Goal: Task Accomplishment & Management: Use online tool/utility

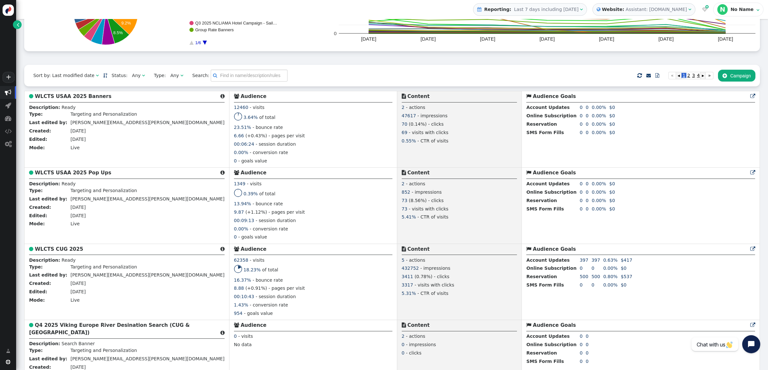
scroll to position [112, 0]
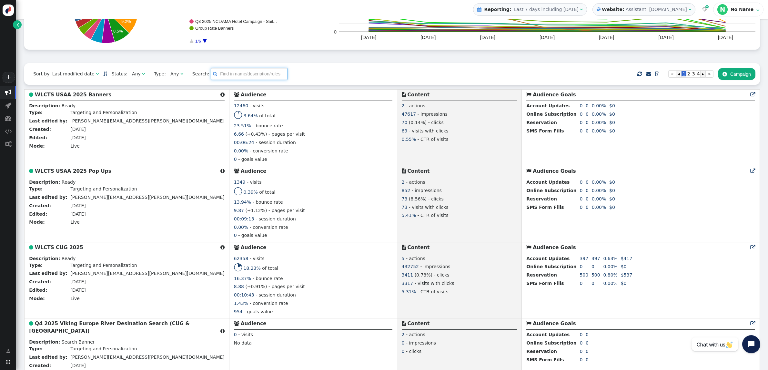
click at [219, 76] on input "text" at bounding box center [249, 74] width 77 height 12
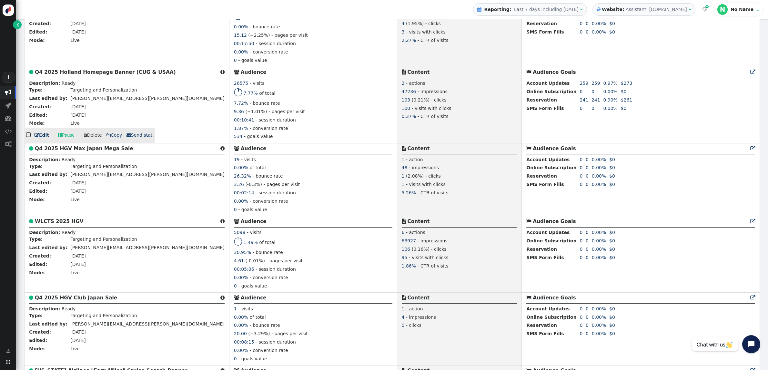
scroll to position [1160, 0]
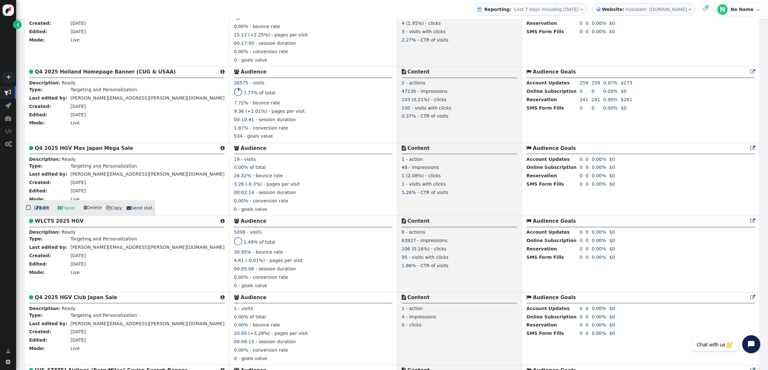
click at [91, 151] on b "Q4 2025 HGV Max Japan Mega Sale" at bounding box center [84, 148] width 98 height 6
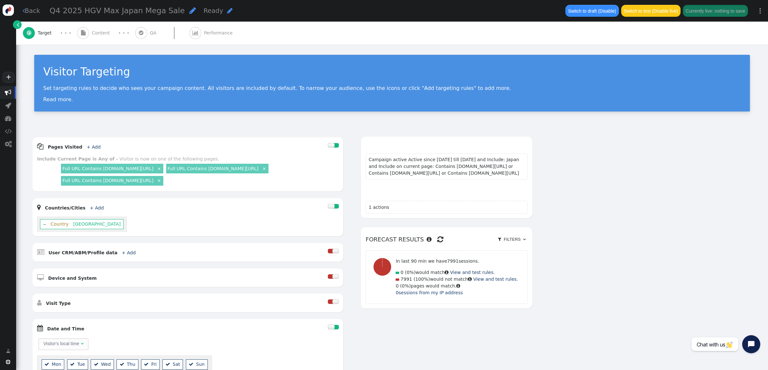
click at [97, 35] on span "Content" at bounding box center [102, 33] width 21 height 7
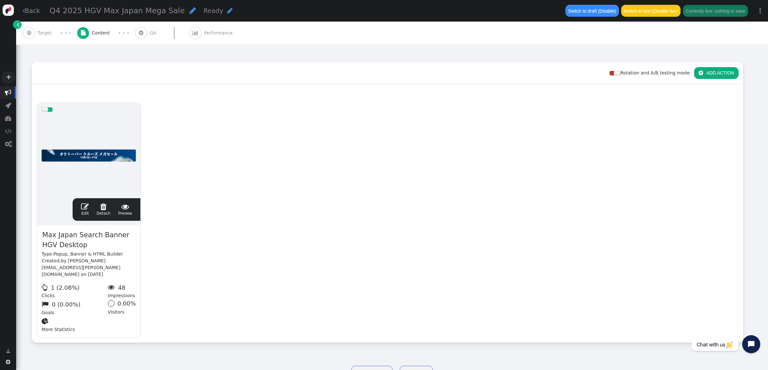
scroll to position [86, 0]
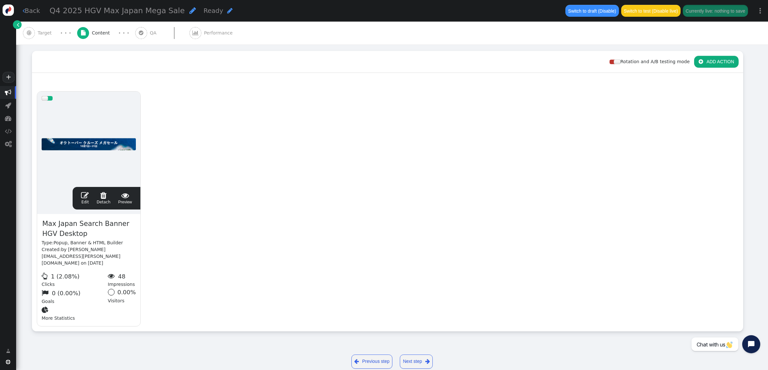
click at [84, 192] on span "" at bounding box center [85, 196] width 8 height 8
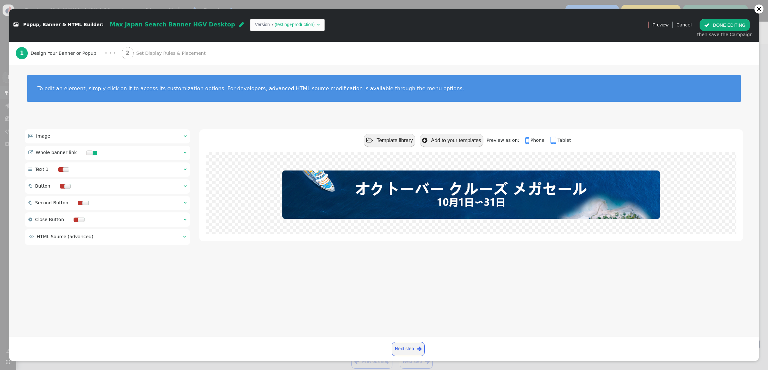
click at [185, 152] on span "" at bounding box center [185, 152] width 3 height 5
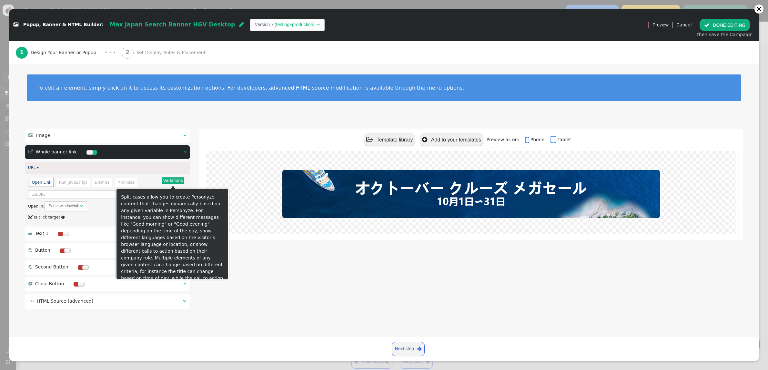
click at [182, 182] on button "Variations" at bounding box center [173, 180] width 22 height 6
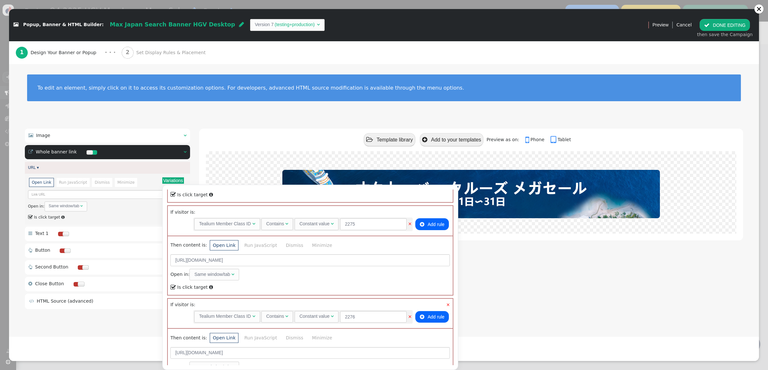
scroll to position [0, 0]
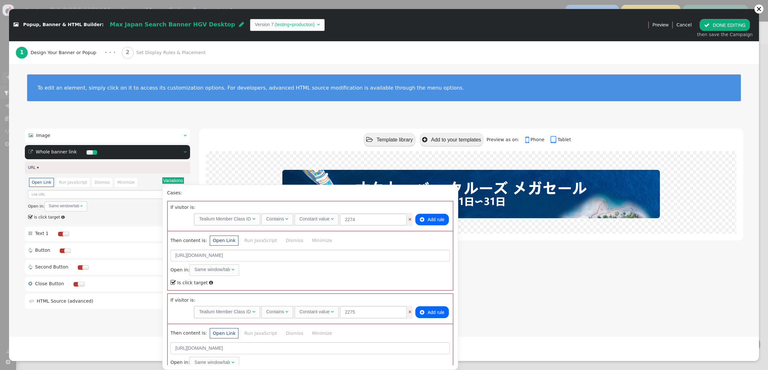
click at [276, 107] on div "To edit an element, simply click on it to access its customization options. For…" at bounding box center [384, 91] width 750 height 55
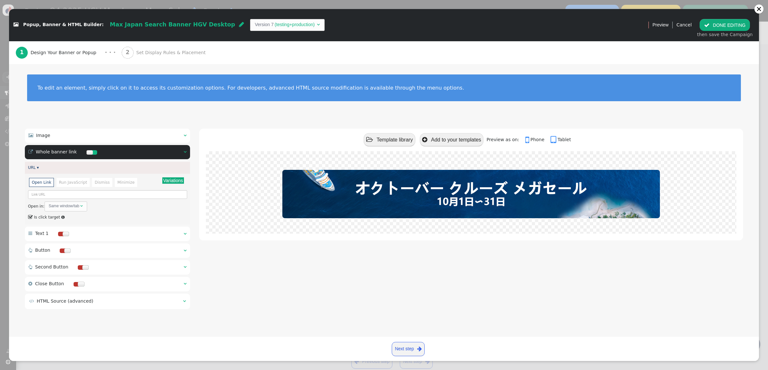
click at [136, 51] on span "Set Display Rules & Placement" at bounding box center [172, 52] width 72 height 7
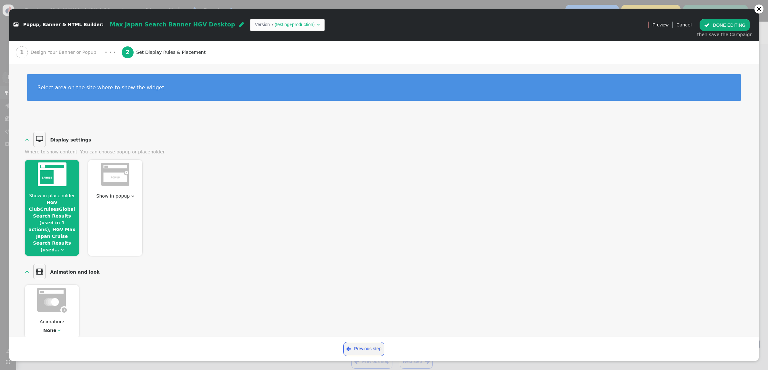
click at [735, 27] on button " DONE EDITING" at bounding box center [724, 25] width 50 height 12
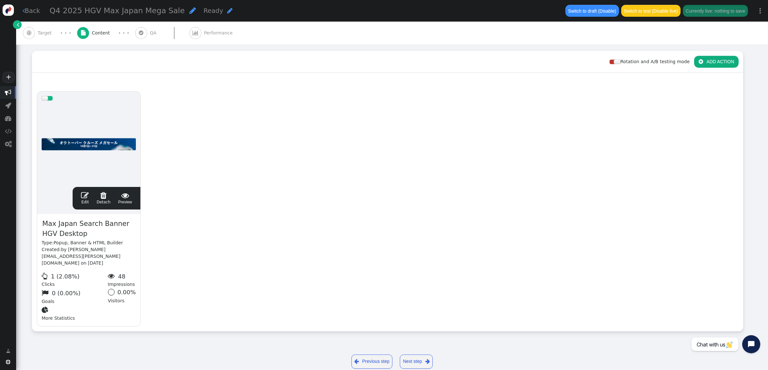
click at [49, 33] on span "Target" at bounding box center [46, 33] width 17 height 7
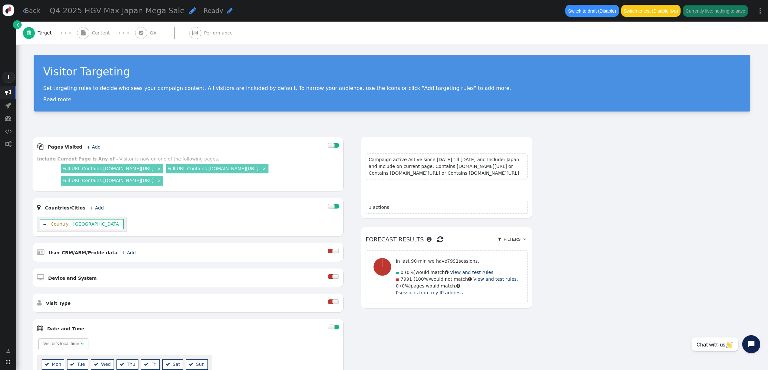
click at [204, 30] on span "Performance" at bounding box center [219, 33] width 31 height 7
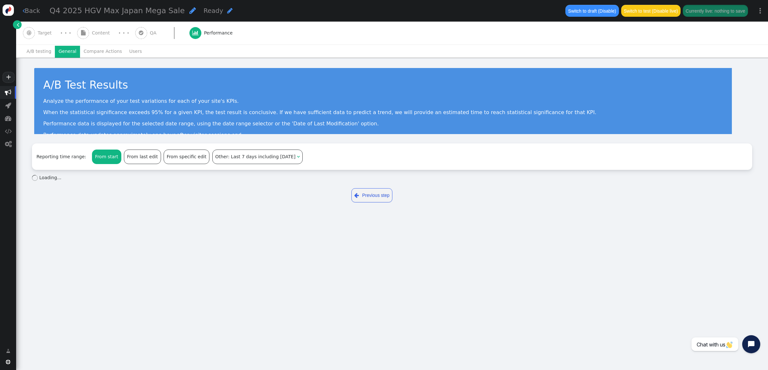
click at [60, 50] on li "General" at bounding box center [67, 52] width 25 height 12
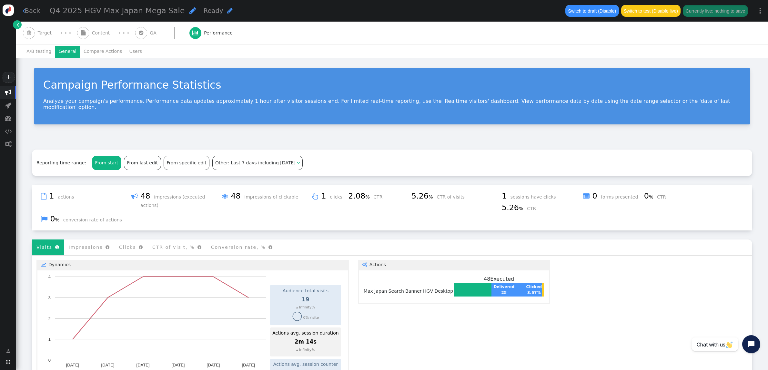
click at [50, 33] on span "Target" at bounding box center [46, 33] width 17 height 7
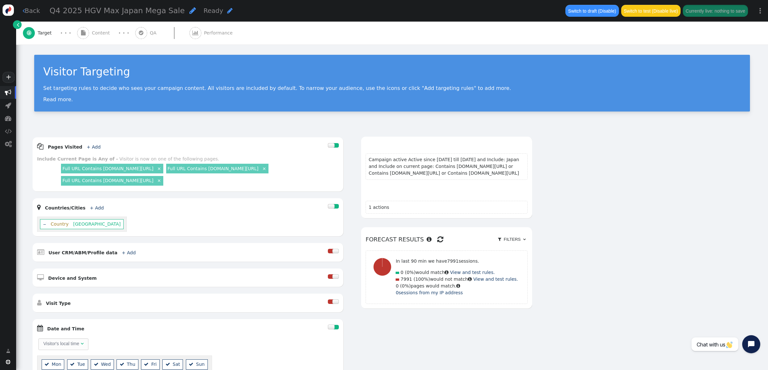
click at [206, 32] on span "Performance" at bounding box center [219, 33] width 31 height 7
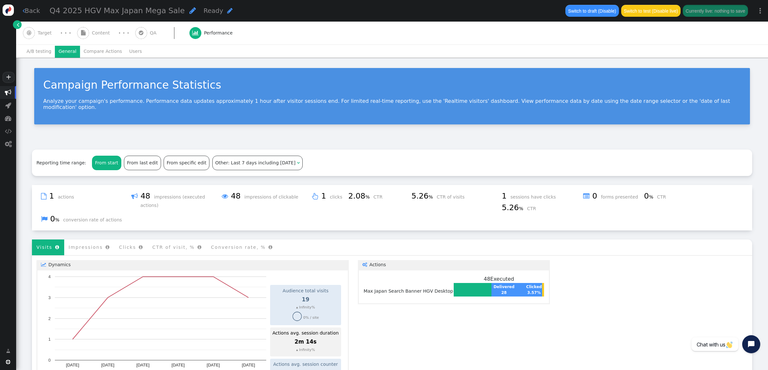
click at [47, 33] on span "Target" at bounding box center [46, 33] width 17 height 7
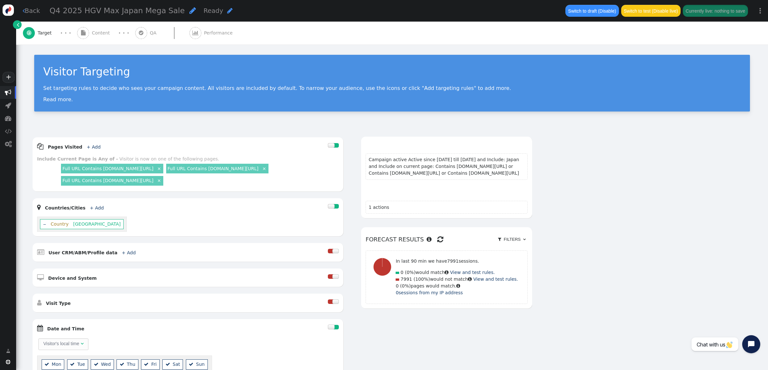
click at [96, 33] on span "Content" at bounding box center [102, 33] width 21 height 7
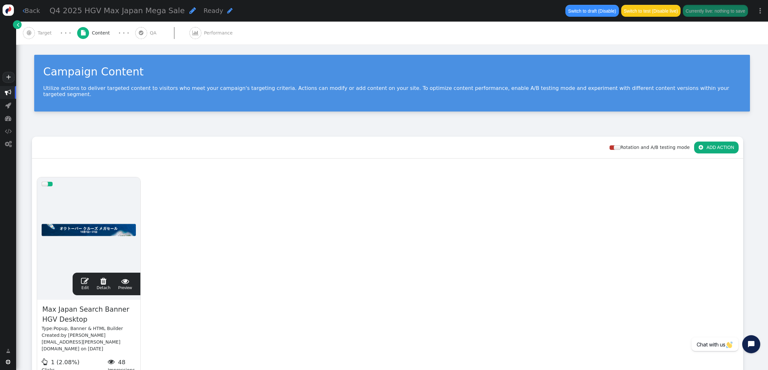
click at [144, 33] on div " QA" at bounding box center [147, 33] width 24 height 23
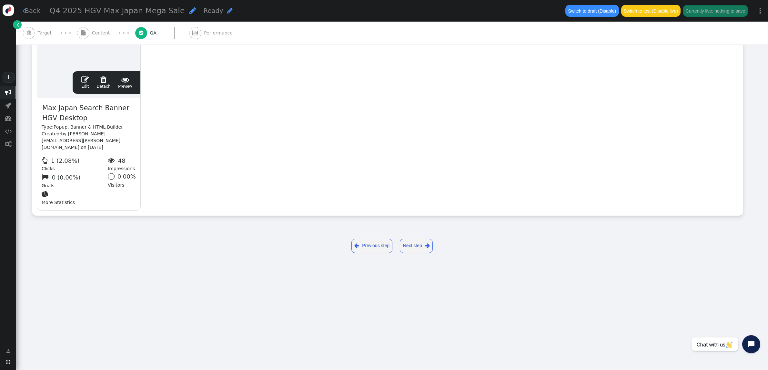
type input "[URL][DOMAIN_NAME]"
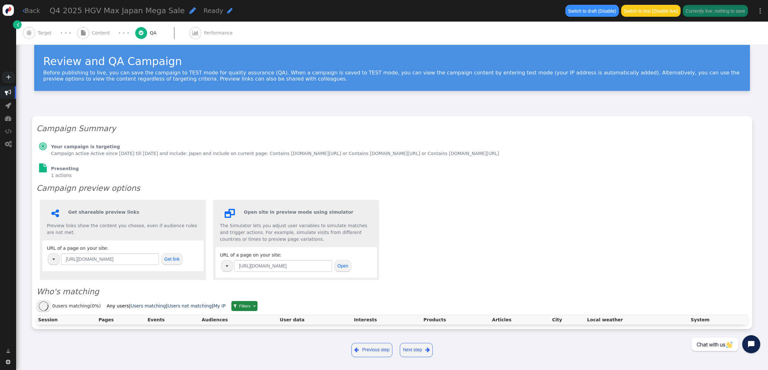
scroll to position [11, 0]
click at [154, 305] on link "Users matching" at bounding box center [148, 306] width 35 height 7
click at [183, 307] on link "Users not matching" at bounding box center [189, 306] width 44 height 7
click at [111, 308] on link "Any users" at bounding box center [117, 306] width 22 height 7
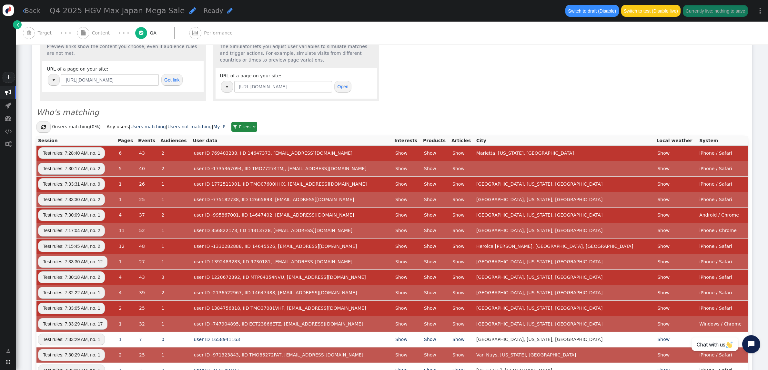
scroll to position [189, 0]
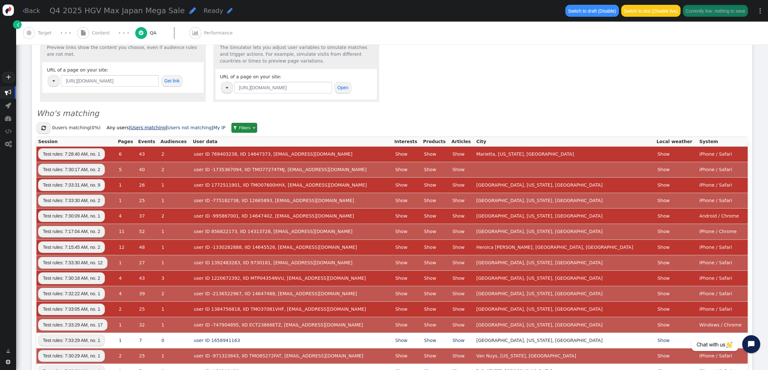
click at [143, 129] on div "Campaign Summary  Your campaign is targeting Campaign active Active since [DAT…" at bounding box center [392, 277] width 720 height 679
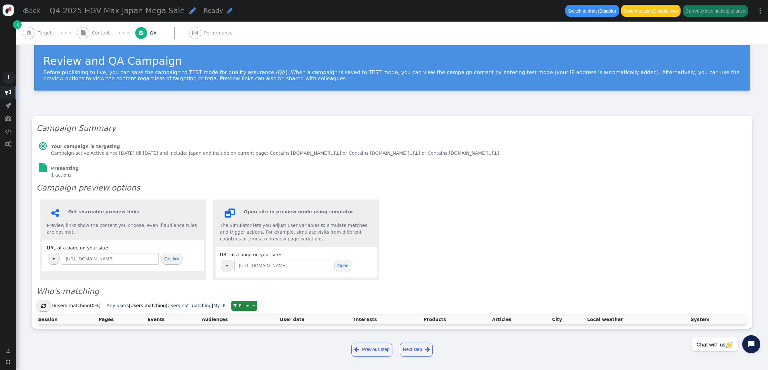
click at [44, 35] on span "Target" at bounding box center [46, 33] width 17 height 7
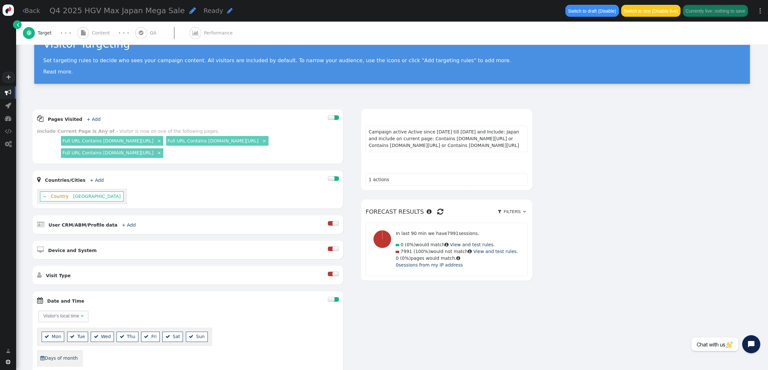
scroll to position [0, 0]
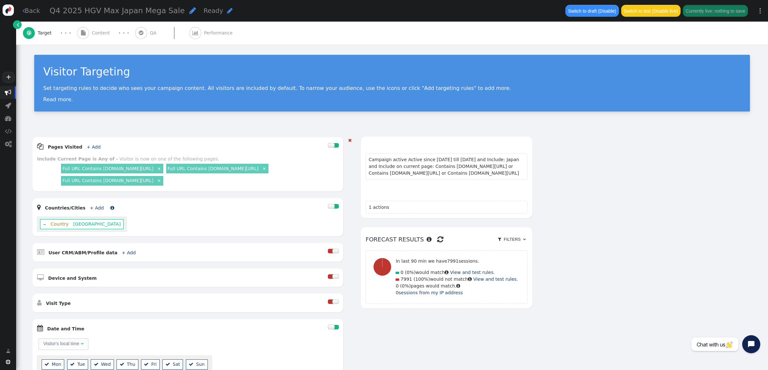
click at [90, 211] on link "+ Add" at bounding box center [97, 207] width 14 height 5
click at [168, 232] on input "text" at bounding box center [193, 232] width 66 height 12
type input "[GEOGRAPHIC_DATA]"
click at [235, 212] on div " Countries/Cities + Add " at bounding box center [182, 207] width 291 height 9
